Goal: Information Seeking & Learning: Learn about a topic

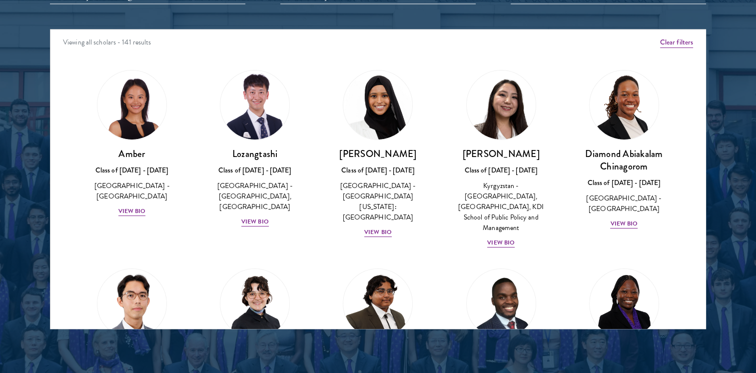
scroll to position [1300, 0]
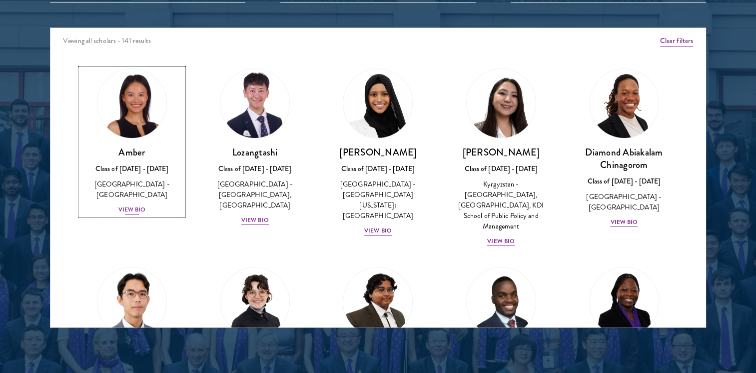
click at [134, 205] on div "View Bio" at bounding box center [131, 209] width 27 height 9
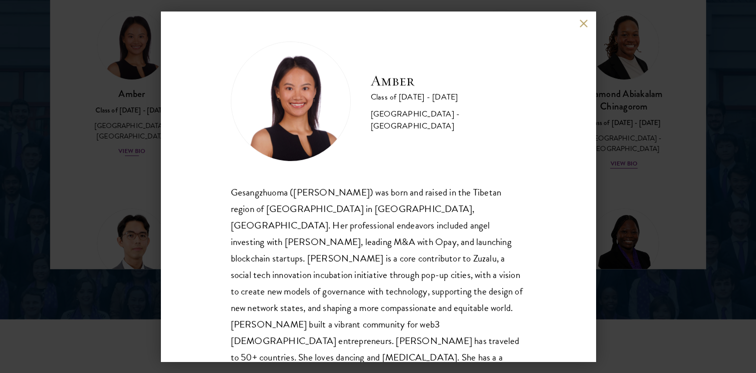
scroll to position [1360, 0]
click at [660, 164] on div "Amber Class of [DATE] - [DATE] [GEOGRAPHIC_DATA] - [GEOGRAPHIC_DATA] Gesangzhuo…" at bounding box center [378, 186] width 756 height 373
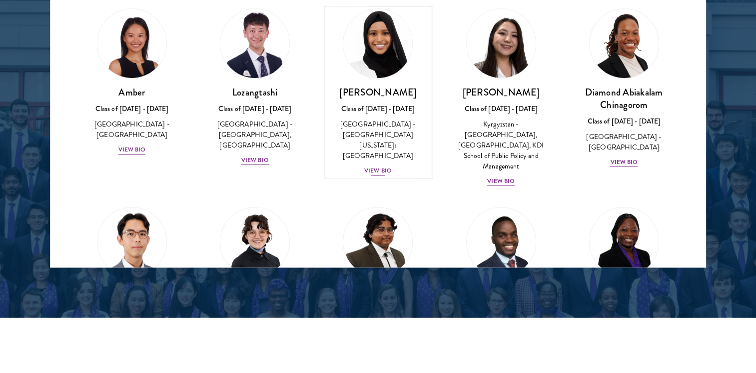
click at [375, 166] on div "View Bio" at bounding box center [377, 170] width 27 height 9
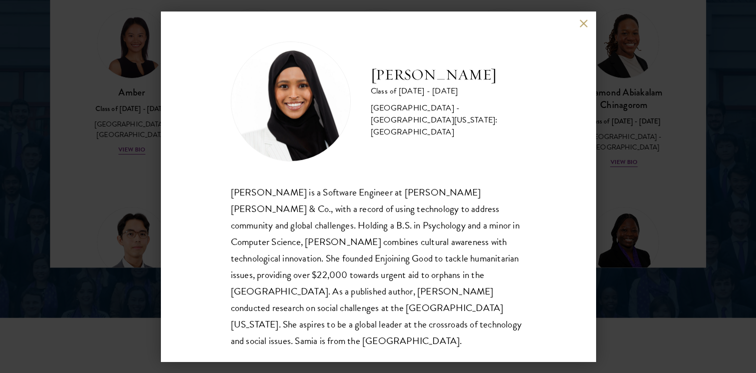
click at [530, 78] on div "[PERSON_NAME] Class of [DATE] - [DATE] [GEOGRAPHIC_DATA] - [GEOGRAPHIC_DATA][US…" at bounding box center [378, 186] width 435 height 350
click at [586, 20] on button at bounding box center [584, 23] width 8 height 8
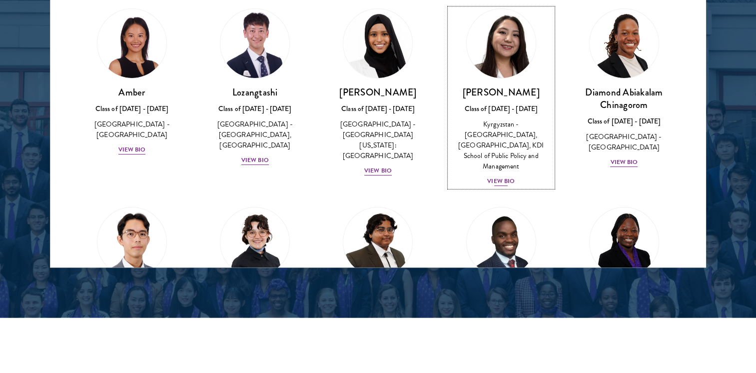
click at [495, 176] on div "View Bio" at bounding box center [500, 180] width 27 height 9
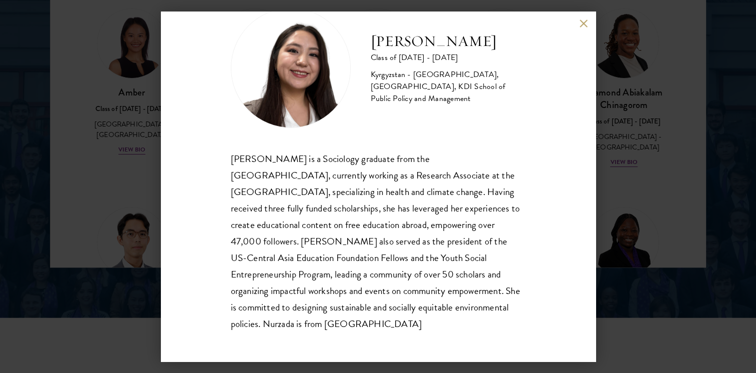
scroll to position [34, 0]
click at [583, 23] on button at bounding box center [584, 23] width 8 height 8
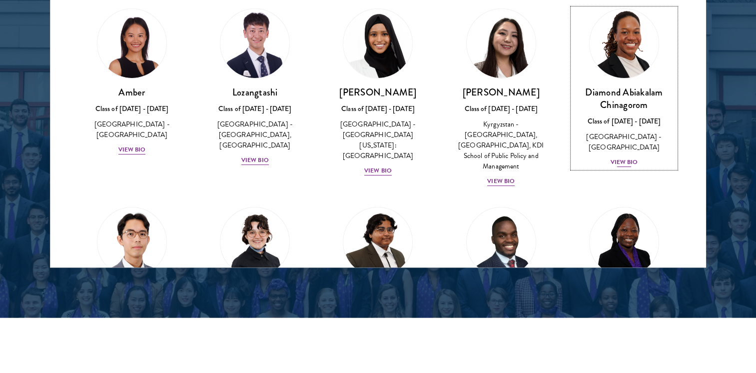
click at [624, 157] on div "View Bio" at bounding box center [623, 161] width 27 height 9
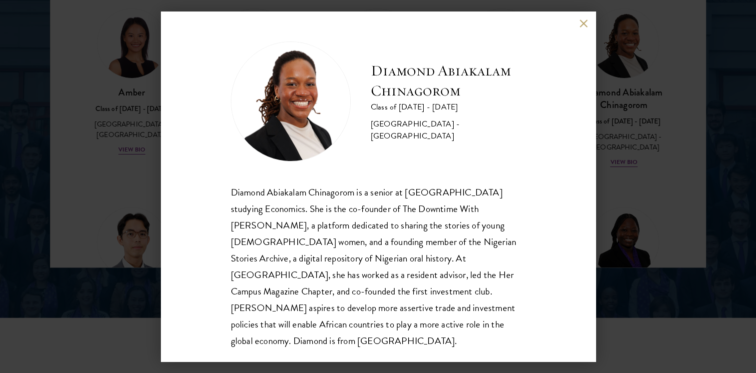
click at [584, 23] on button at bounding box center [584, 23] width 8 height 8
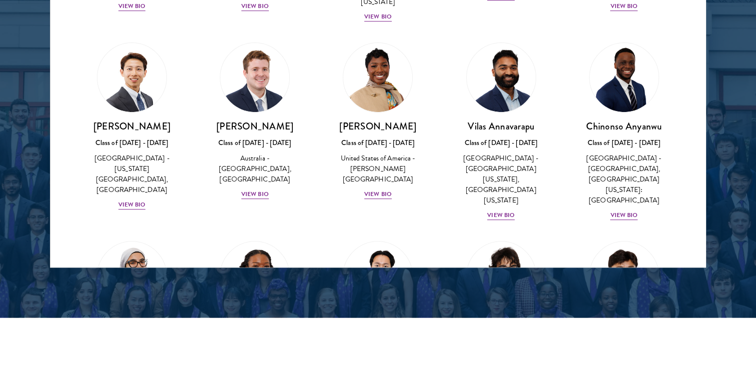
scroll to position [360, 0]
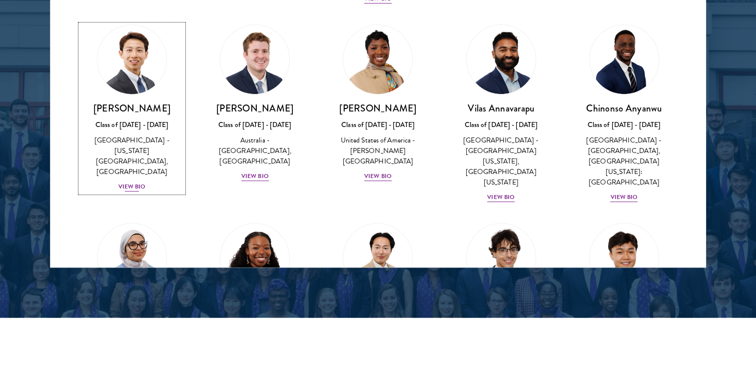
click at [133, 182] on div "View Bio" at bounding box center [131, 186] width 27 height 9
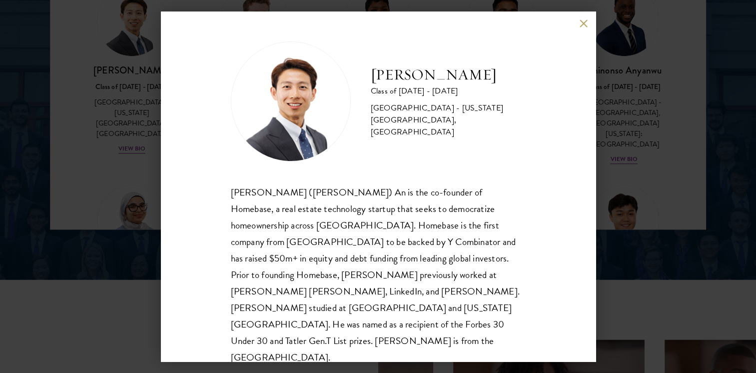
scroll to position [1400, 0]
click at [580, 23] on button at bounding box center [584, 23] width 8 height 8
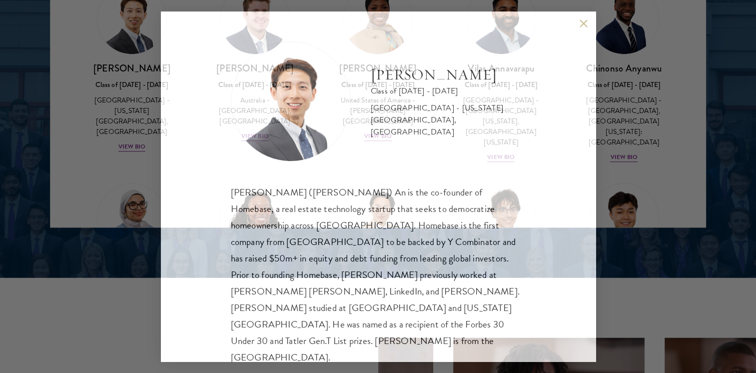
click at [580, 23] on button at bounding box center [584, 23] width 8 height 8
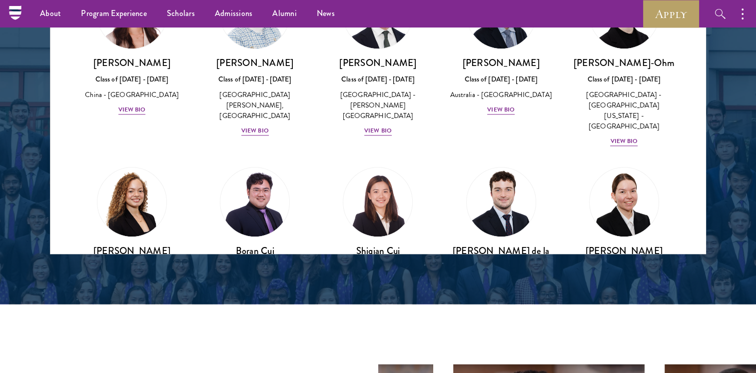
scroll to position [980, 0]
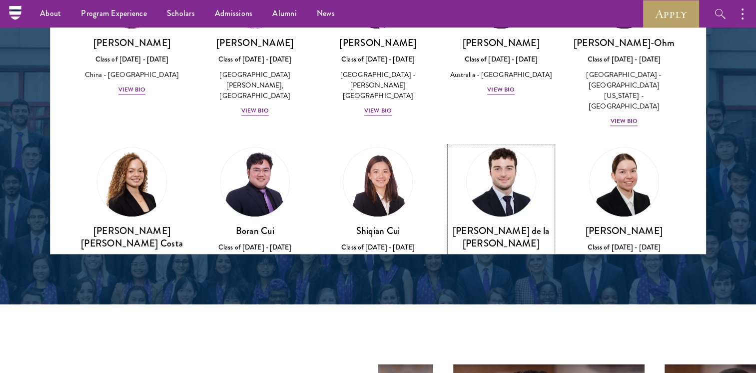
click at [504, 317] on div "View Bio" at bounding box center [500, 321] width 27 height 9
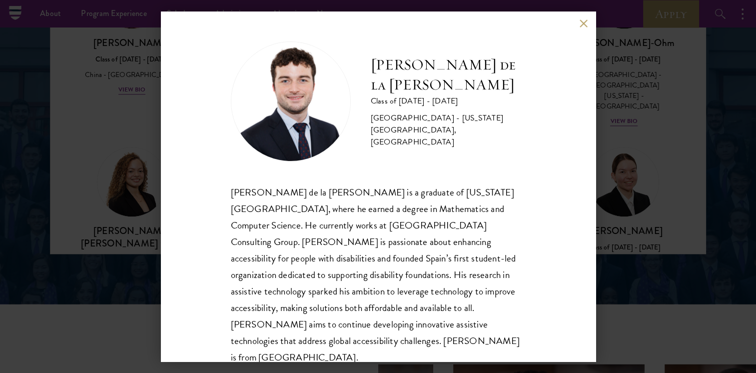
click at [586, 23] on button at bounding box center [584, 23] width 8 height 8
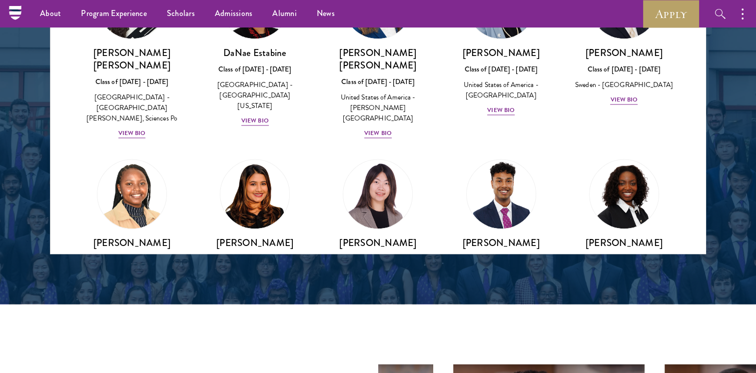
scroll to position [1360, 0]
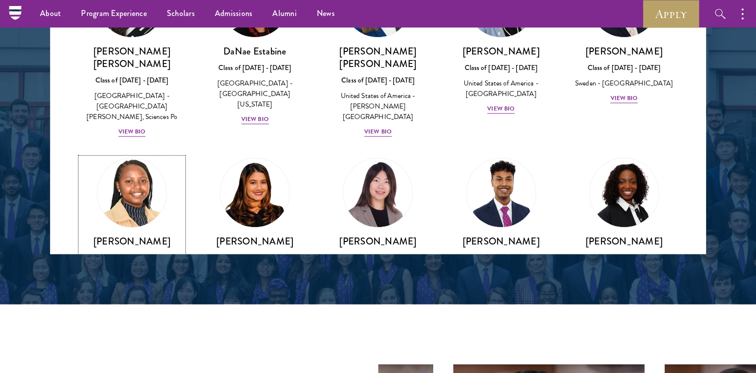
click at [135, 294] on div "View Bio" at bounding box center [131, 298] width 27 height 9
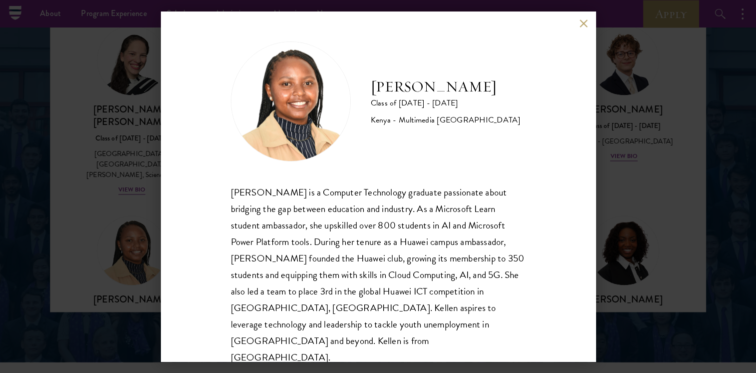
scroll to position [1313, 0]
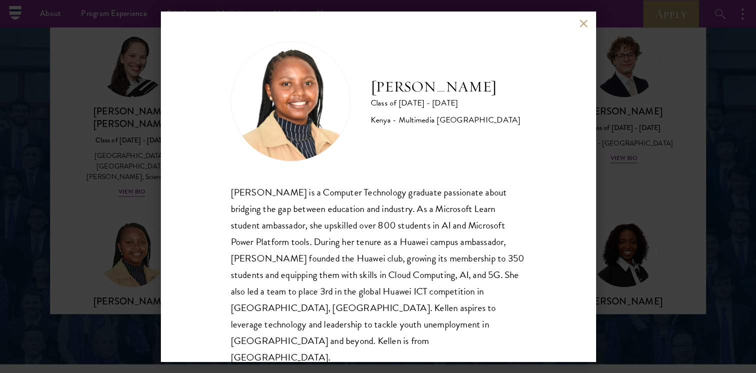
click at [580, 24] on button at bounding box center [584, 23] width 8 height 8
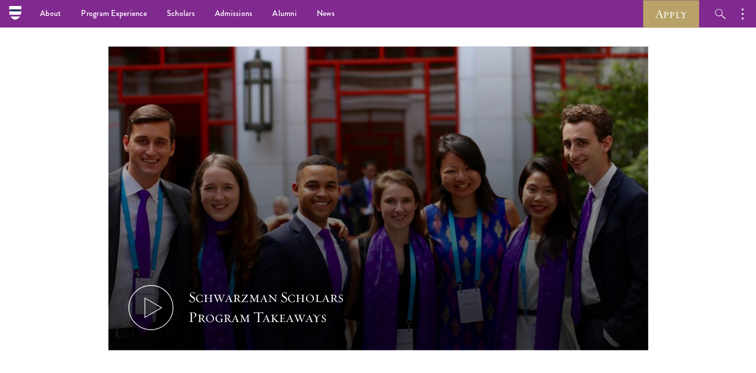
scroll to position [440, 0]
click at [700, 271] on section "Leaders of [DATE] Schwarzman Scholars selects students of demonstrated academic…" at bounding box center [378, 168] width 756 height 488
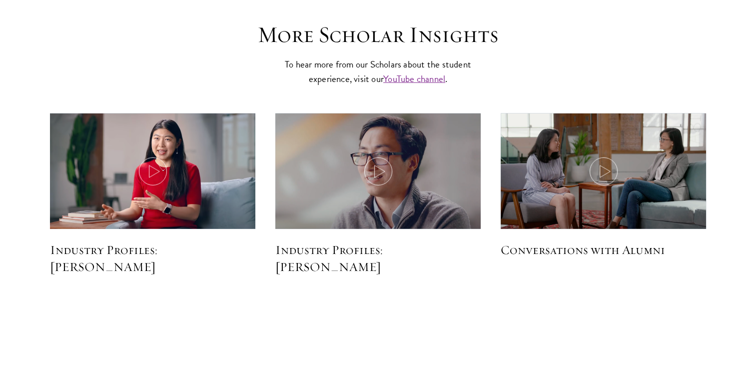
scroll to position [2464, 0]
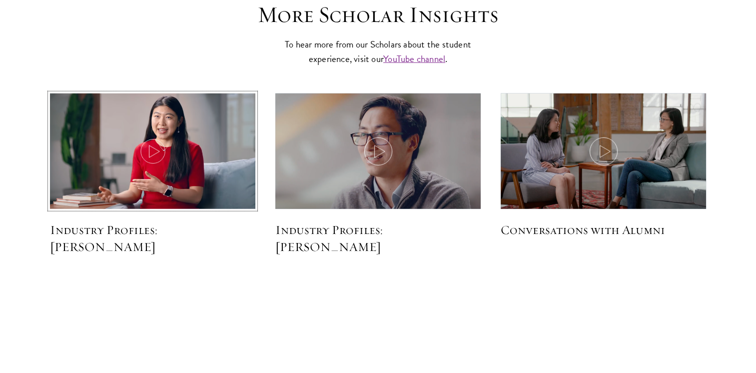
click at [154, 162] on icon at bounding box center [153, 151] width 28 height 28
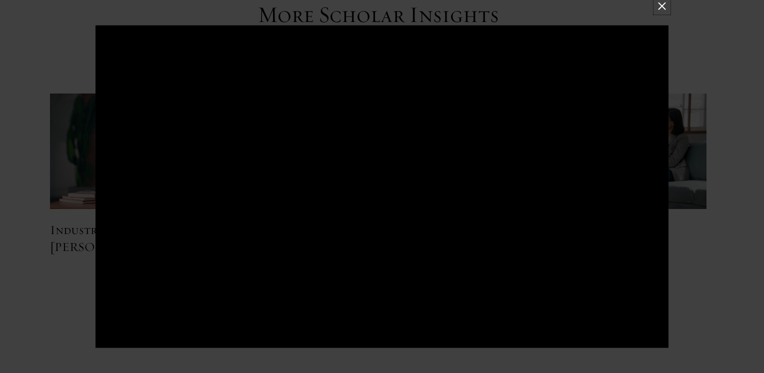
click at [662, 4] on button at bounding box center [661, 6] width 13 height 13
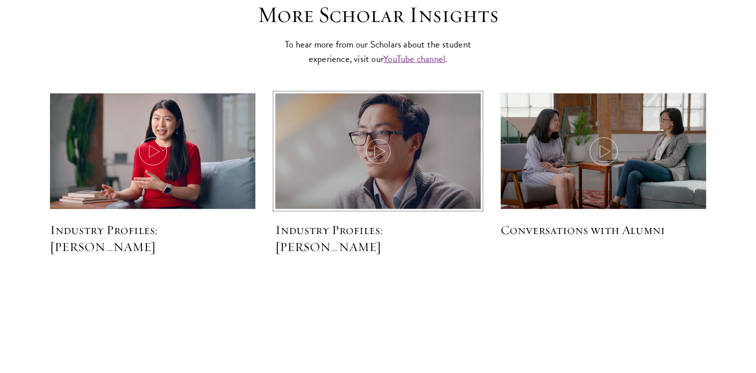
click at [388, 124] on img at bounding box center [378, 152] width 218 height 124
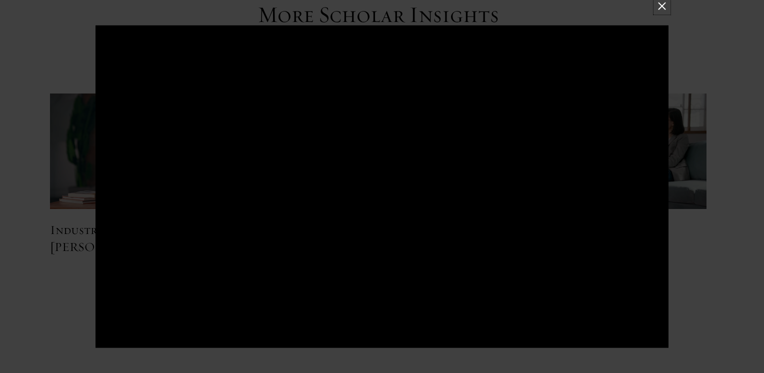
click at [661, 2] on button at bounding box center [661, 6] width 13 height 13
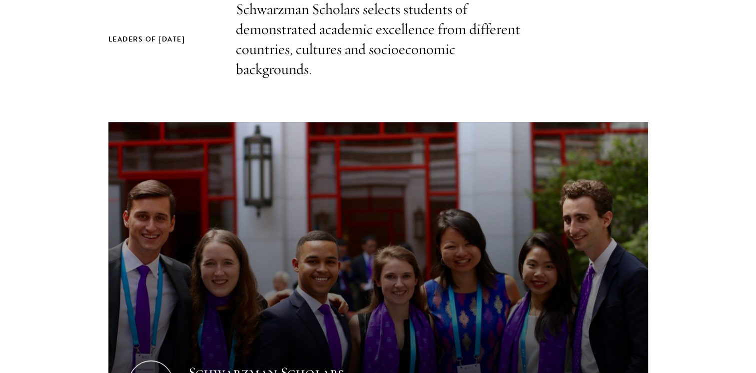
scroll to position [360, 0]
